Goal: Task Accomplishment & Management: Manage account settings

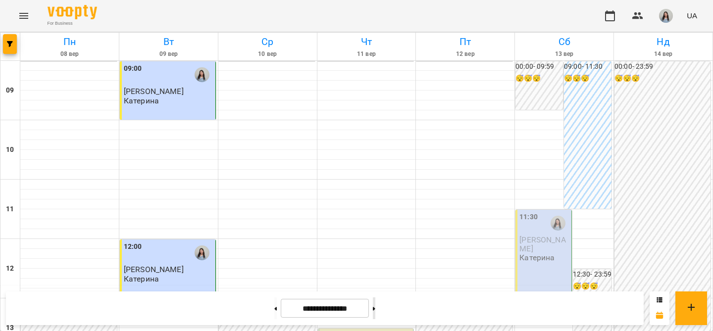
click at [375, 302] on button at bounding box center [374, 308] width 2 height 22
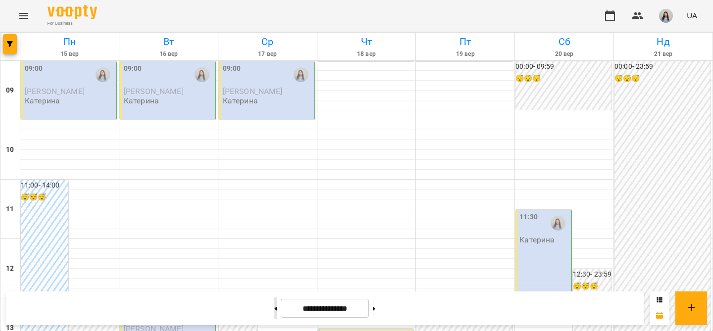
click at [274, 309] on button at bounding box center [275, 308] width 2 height 22
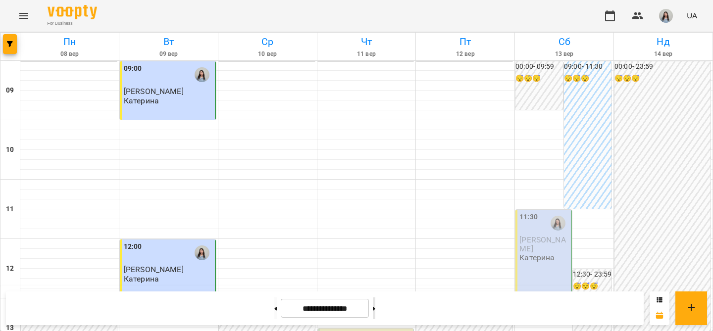
click at [375, 307] on button at bounding box center [374, 308] width 2 height 22
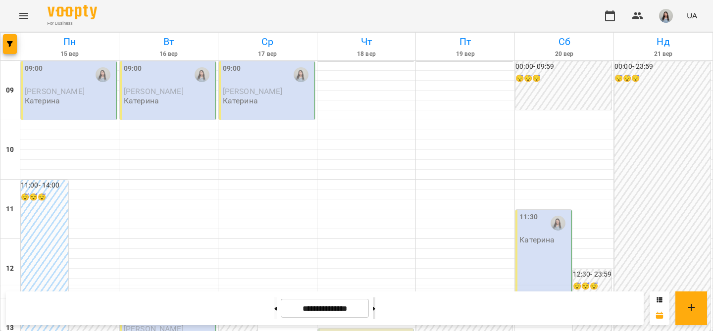
click at [375, 308] on button at bounding box center [374, 308] width 2 height 22
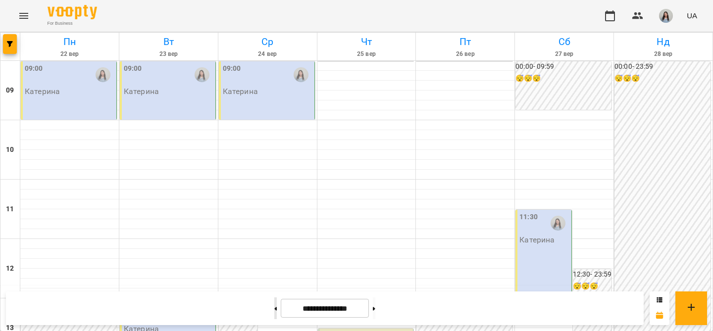
click at [274, 303] on button at bounding box center [275, 308] width 2 height 22
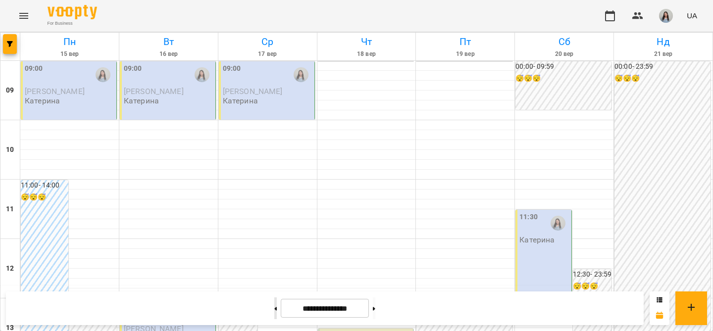
click at [274, 308] on button at bounding box center [275, 308] width 2 height 22
type input "**********"
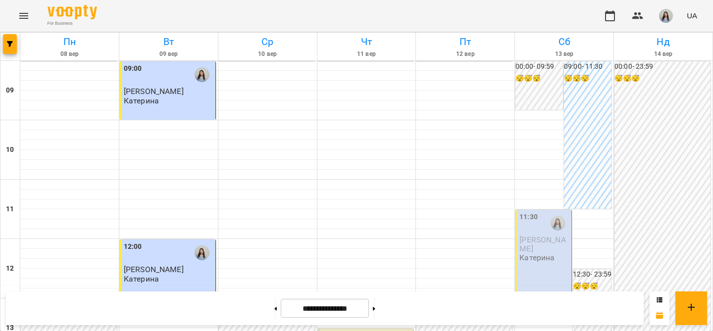
click at [548, 237] on span "[PERSON_NAME]" at bounding box center [542, 244] width 46 height 18
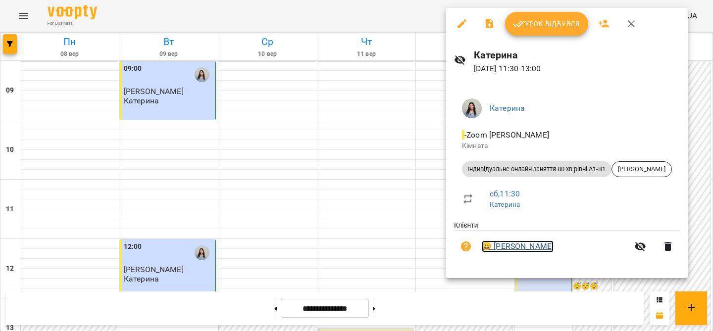
click at [505, 251] on link "😀 [PERSON_NAME]" at bounding box center [518, 247] width 72 height 12
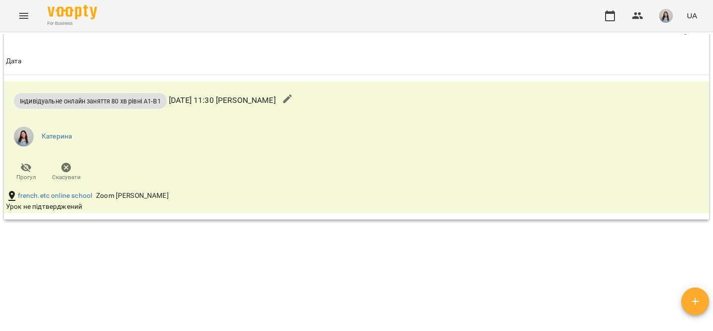
scroll to position [609, 0]
